Goal: Navigation & Orientation: Find specific page/section

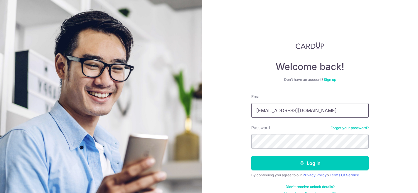
type input "[EMAIL_ADDRESS][DOMAIN_NAME]"
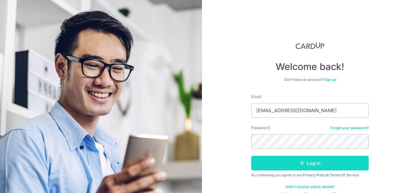
click at [317, 165] on button "Log in" at bounding box center [309, 163] width 117 height 15
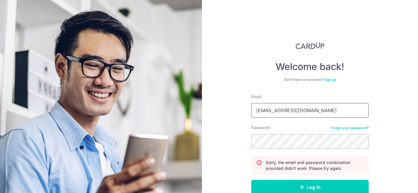
type input "debbieblim@gmail.com"
click at [386, 131] on div "Welcome back! Don’t have an account? Sign up Email debbieblim@gmail.com Passwor…" at bounding box center [310, 96] width 216 height 193
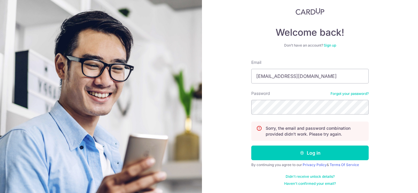
scroll to position [34, 0]
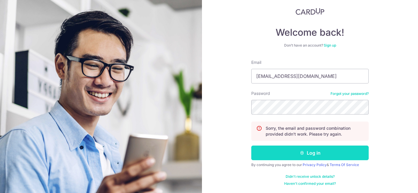
click at [338, 150] on button "Log in" at bounding box center [309, 153] width 117 height 15
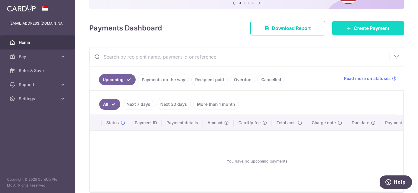
click at [352, 32] on link "Create Payment" at bounding box center [368, 28] width 72 height 15
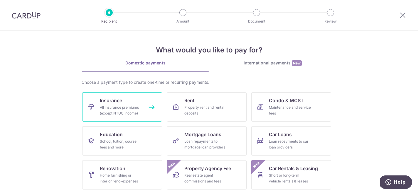
click at [105, 108] on div "All insurance premiums (except NTUC Income)" at bounding box center [121, 111] width 42 height 12
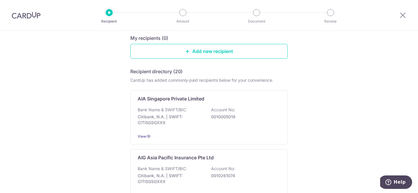
scroll to position [62, 0]
click at [190, 125] on p "Citibank, N.A. | SWIFT: CITISGSGXXX" at bounding box center [171, 120] width 66 height 12
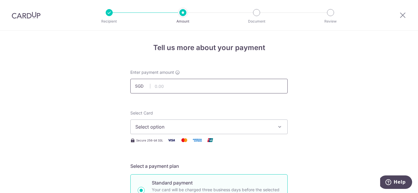
click at [160, 85] on input "text" at bounding box center [208, 86] width 157 height 15
type input "662.40"
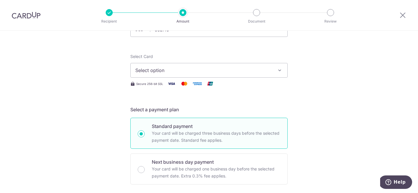
click at [170, 73] on span "Select option" at bounding box center [203, 70] width 137 height 7
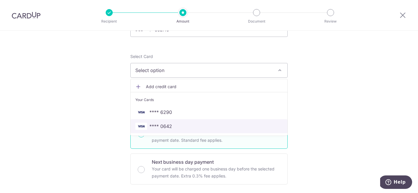
click at [161, 129] on span "**** 0642" at bounding box center [160, 126] width 23 height 7
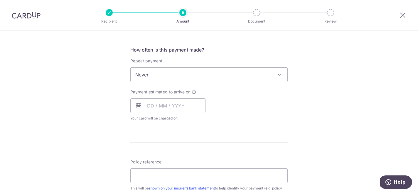
scroll to position [222, 0]
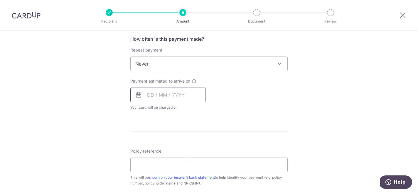
click at [159, 91] on input "text" at bounding box center [167, 95] width 75 height 15
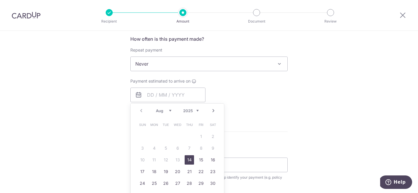
click at [189, 161] on link "14" at bounding box center [189, 160] width 9 height 9
type input "[DATE]"
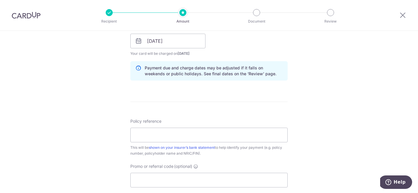
scroll to position [280, 0]
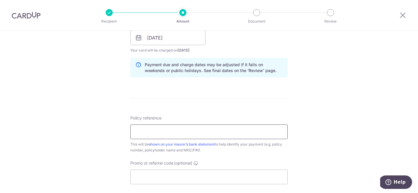
click at [140, 134] on input "Policy reference" at bounding box center [208, 132] width 157 height 15
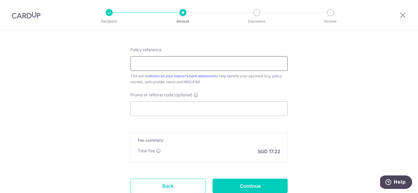
scroll to position [349, 0]
click at [141, 110] on input "Promo or referral code (optional)" at bounding box center [208, 108] width 157 height 15
type input "o"
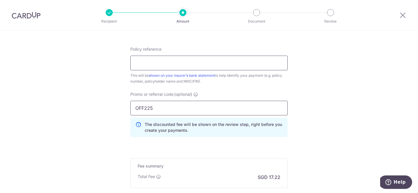
type input "OFF225"
click at [184, 63] on input "Policy reference" at bounding box center [208, 63] width 157 height 15
type input "1191597828"
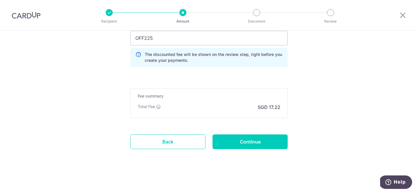
scroll to position [419, 0]
click at [253, 148] on input "Continue" at bounding box center [249, 142] width 75 height 15
type input "Create Schedule"
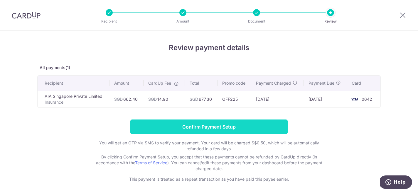
click at [151, 124] on input "Confirm Payment Setup" at bounding box center [208, 127] width 157 height 15
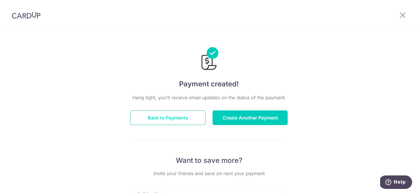
click at [161, 122] on button "Back to Payments" at bounding box center [167, 118] width 75 height 15
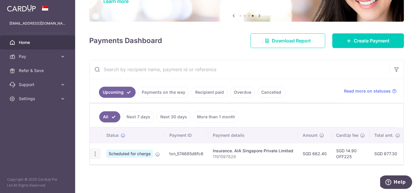
click at [96, 152] on icon "button" at bounding box center [95, 154] width 6 height 6
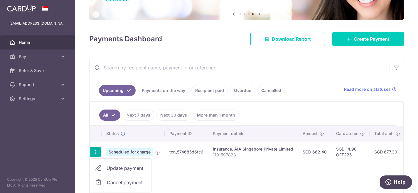
click at [116, 180] on span "Cancel payment" at bounding box center [126, 182] width 39 height 7
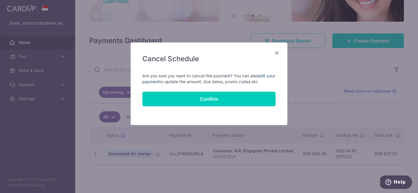
click at [263, 76] on link "edit your payment" at bounding box center [208, 78] width 133 height 11
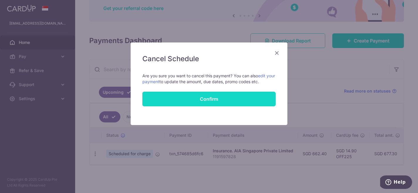
click at [241, 98] on input "Confirm" at bounding box center [208, 99] width 133 height 15
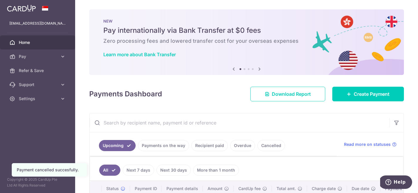
scroll to position [77, 0]
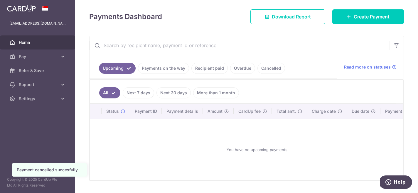
click at [262, 70] on link "Cancelled" at bounding box center [271, 68] width 28 height 11
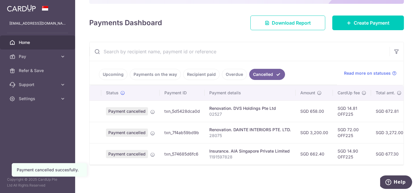
scroll to position [0, 0]
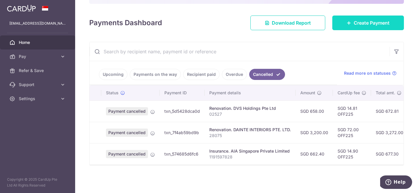
click at [347, 28] on link "Create Payment" at bounding box center [368, 23] width 72 height 15
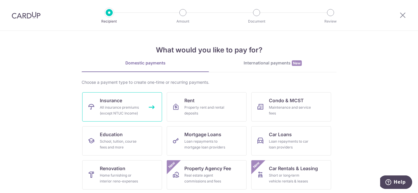
click at [115, 111] on div "All insurance premiums (except NTUC Income)" at bounding box center [121, 111] width 42 height 12
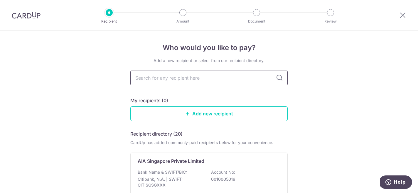
click at [158, 79] on input "text" at bounding box center [208, 78] width 157 height 15
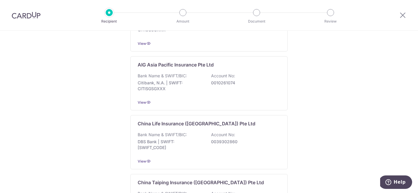
scroll to position [154, 0]
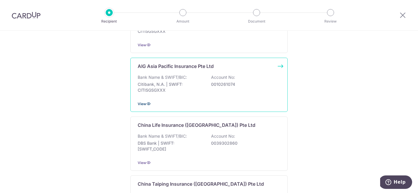
click at [143, 105] on span "View" at bounding box center [142, 104] width 9 height 4
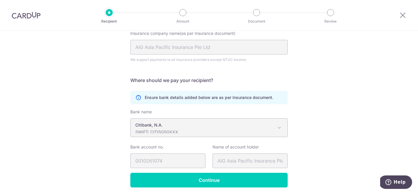
scroll to position [63, 0]
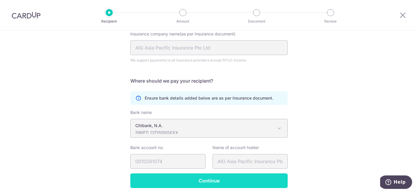
click at [188, 179] on input "Continue" at bounding box center [208, 181] width 157 height 15
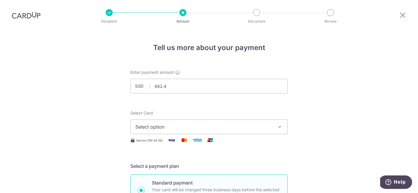
type input "662.40"
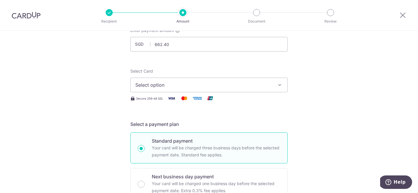
click at [177, 86] on span "Select option" at bounding box center [203, 85] width 137 height 7
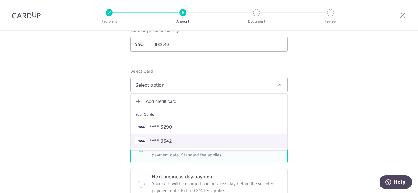
click at [156, 139] on span "**** 0642" at bounding box center [160, 141] width 23 height 7
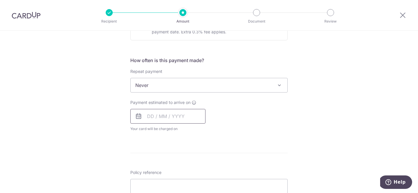
scroll to position [201, 0]
click at [157, 118] on input "text" at bounding box center [167, 116] width 75 height 15
click at [189, 181] on link "14" at bounding box center [189, 181] width 9 height 9
type input "[DATE]"
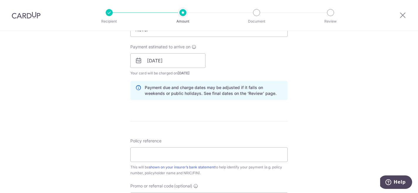
scroll to position [258, 0]
click at [164, 59] on input "[DATE]" at bounding box center [167, 60] width 75 height 15
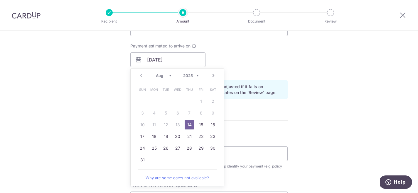
click at [212, 77] on link "Next" at bounding box center [213, 75] width 7 height 7
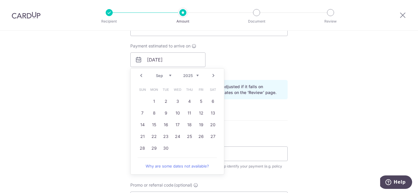
click at [140, 78] on link "Prev" at bounding box center [141, 75] width 7 height 7
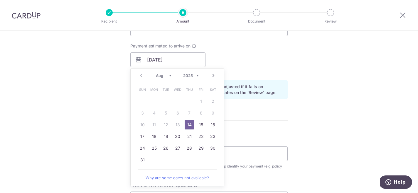
click at [87, 110] on div "Tell us more about your payment Enter payment amount SGD 662.40 662.40 Select C…" at bounding box center [209, 50] width 418 height 555
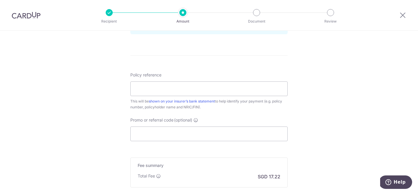
scroll to position [323, 0]
click at [148, 93] on input "Policy reference" at bounding box center [208, 89] width 157 height 15
type input "1191597828"
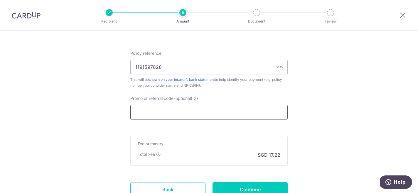
scroll to position [345, 0]
click at [150, 114] on input "Promo or referral code (optional)" at bounding box center [208, 111] width 157 height 15
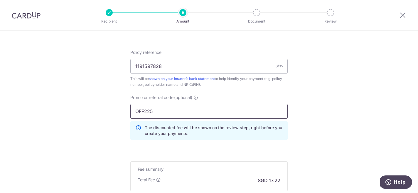
type input "OFF225"
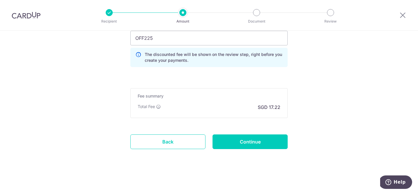
scroll to position [419, 0]
click at [244, 147] on input "Continue" at bounding box center [249, 142] width 75 height 15
type input "Create Schedule"
click at [236, 142] on input "Continue" at bounding box center [249, 142] width 75 height 15
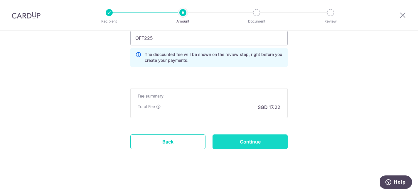
type input "Update Schedule"
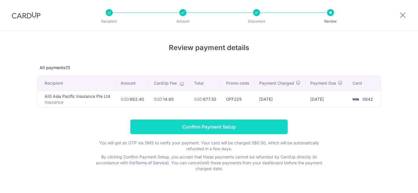
click at [239, 127] on input "Confirm Payment Setup" at bounding box center [208, 127] width 157 height 15
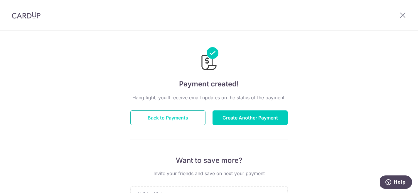
click at [189, 117] on button "Back to Payments" at bounding box center [167, 118] width 75 height 15
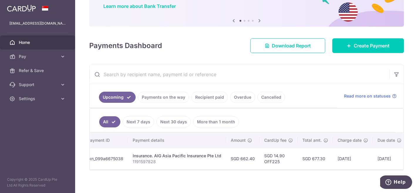
scroll to position [0, 82]
